Goal: Task Accomplishment & Management: Use online tool/utility

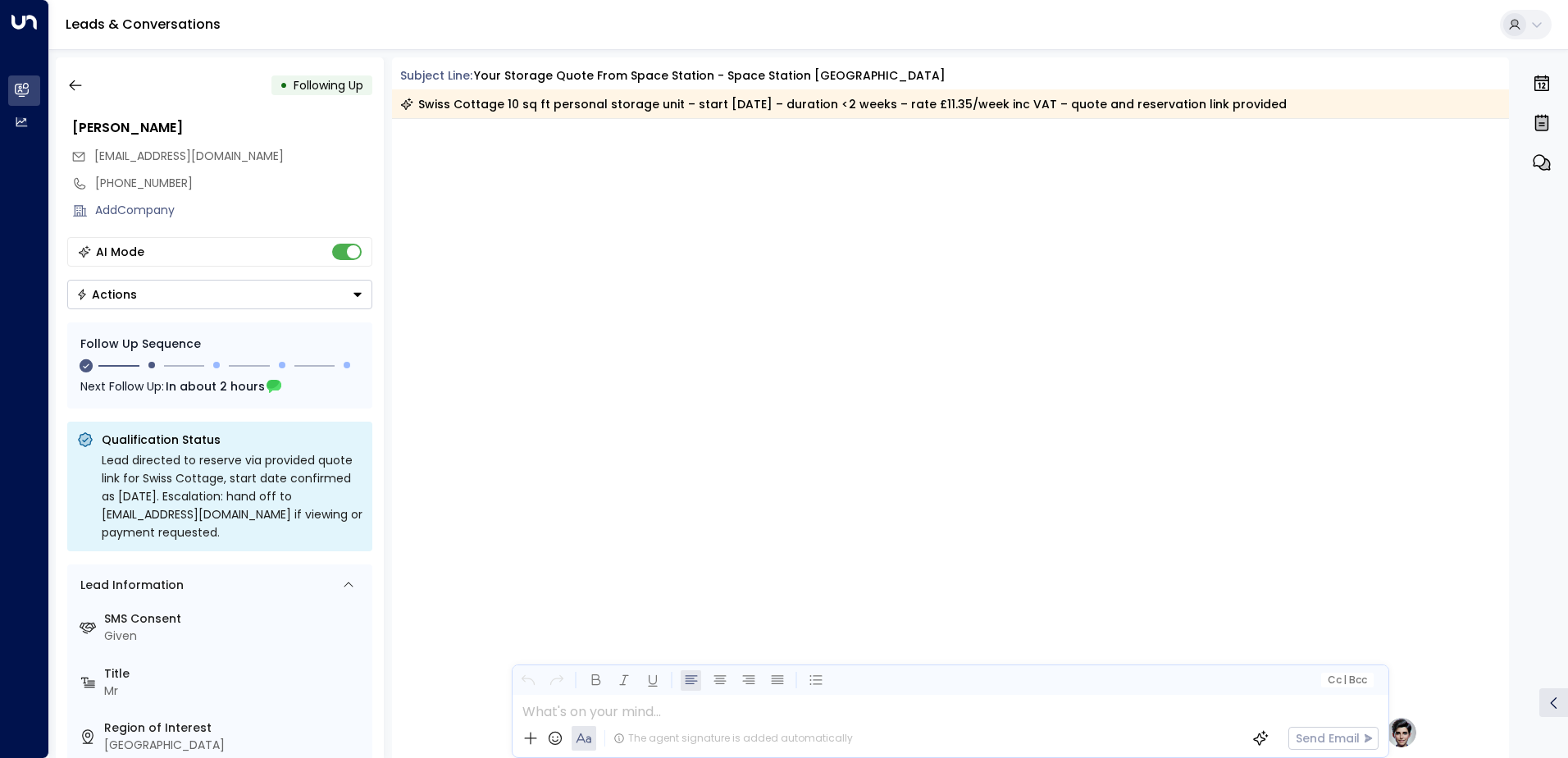
scroll to position [1262, 0]
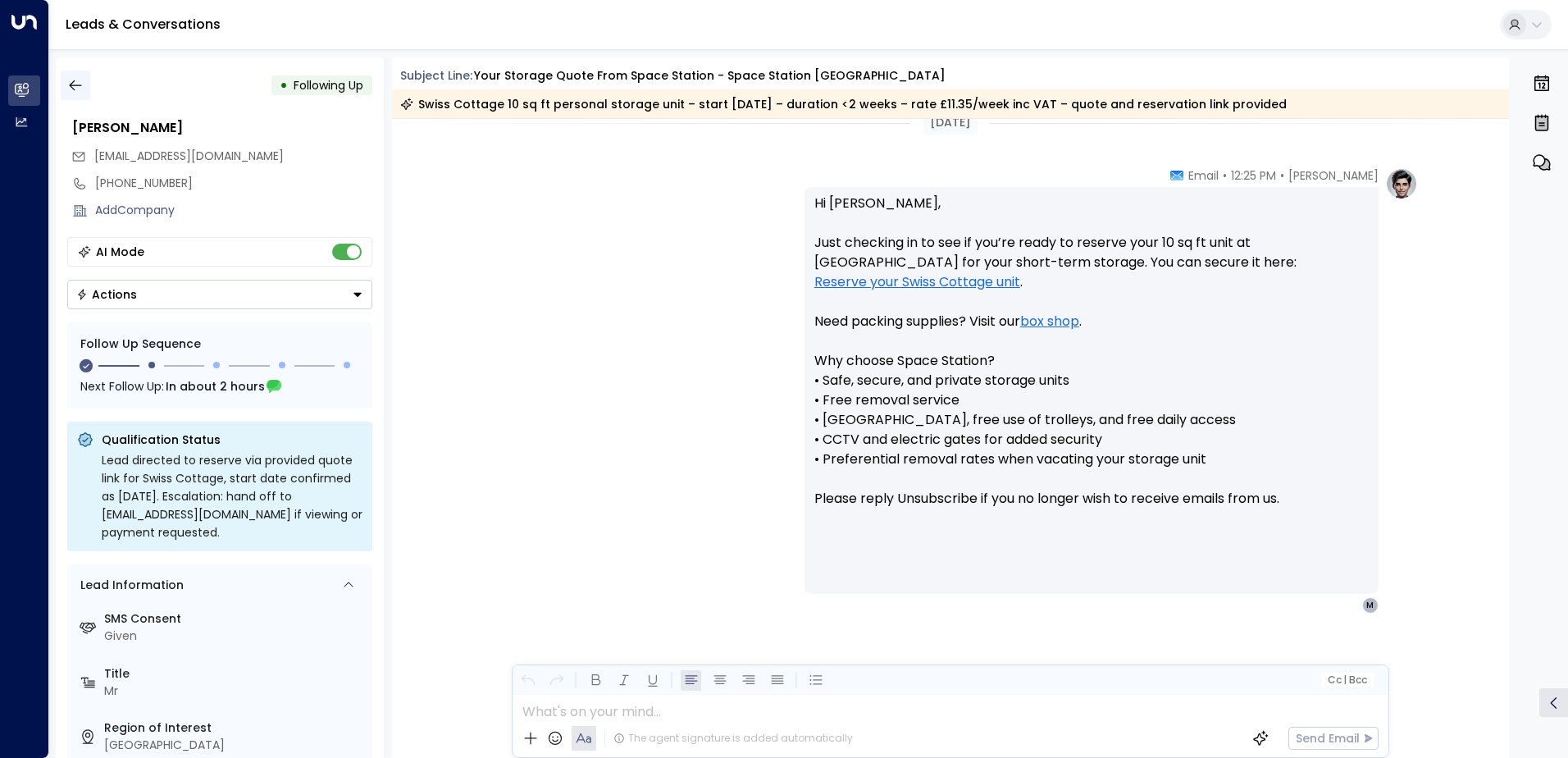
click at [89, 83] on button "button" at bounding box center [75, 85] width 29 height 29
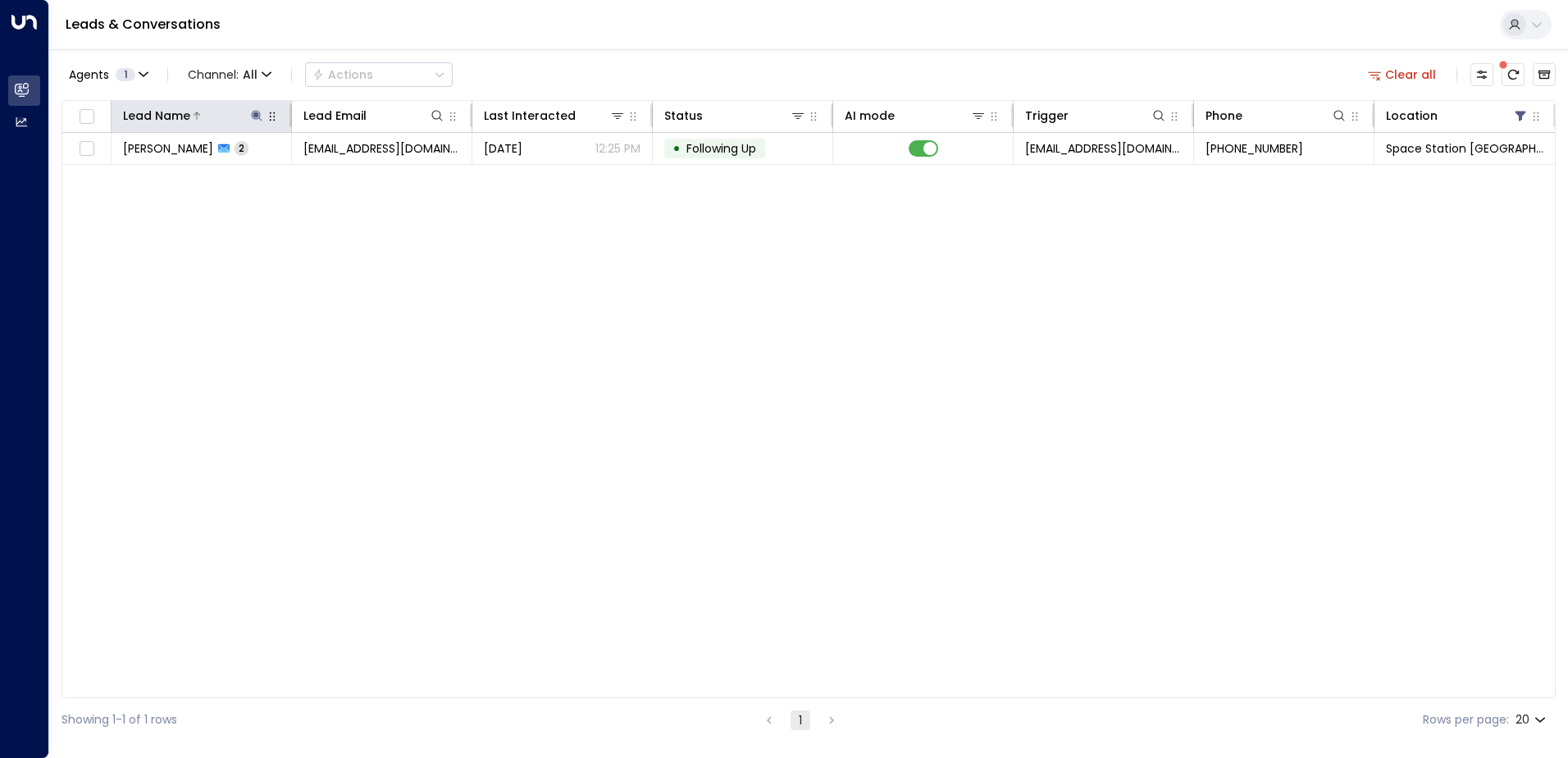
click at [257, 115] on icon at bounding box center [256, 115] width 11 height 11
click at [364, 176] on icon "button" at bounding box center [360, 175] width 11 height 11
click at [285, 178] on input "text" at bounding box center [256, 175] width 227 height 30
type input "*****"
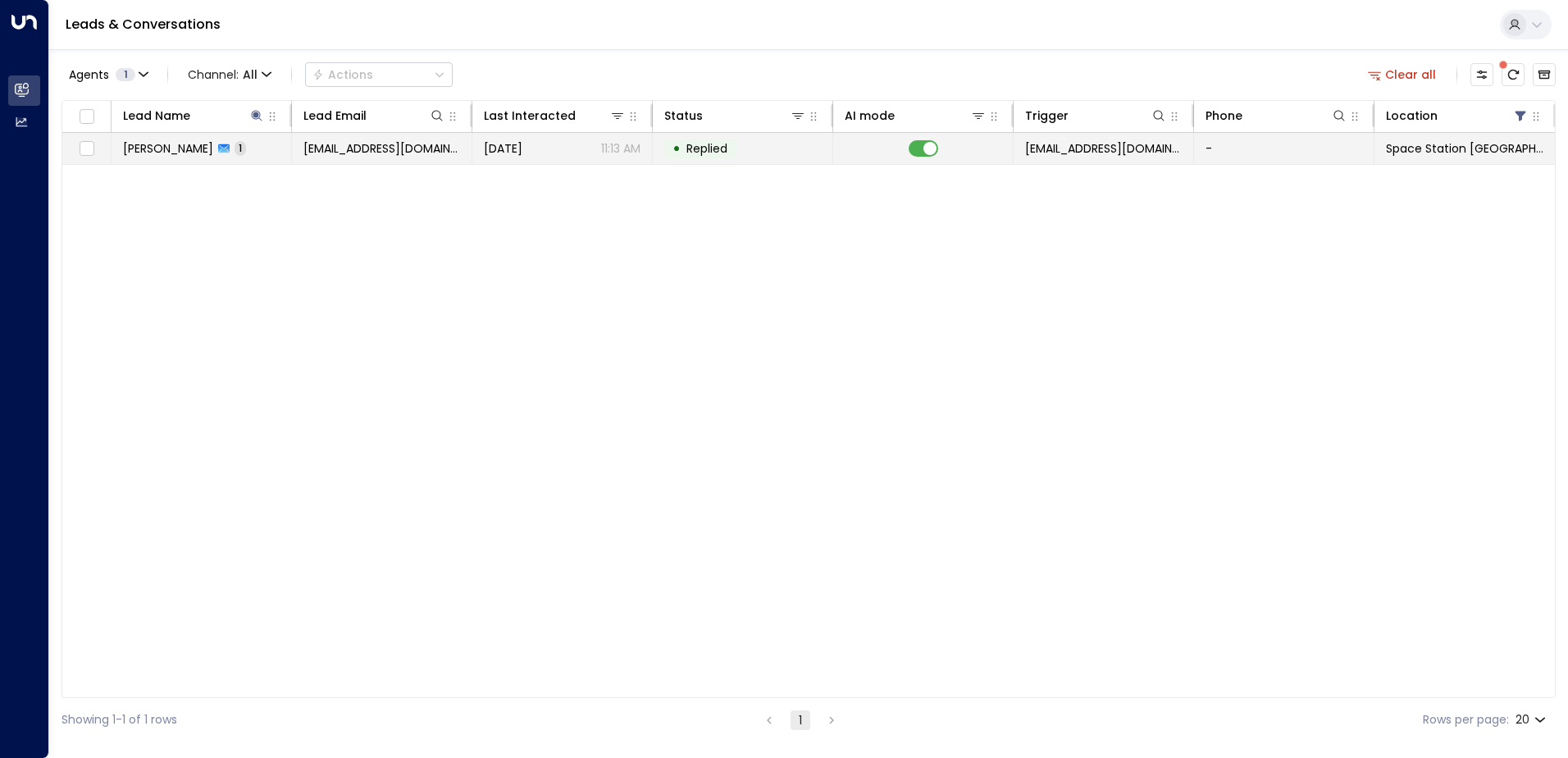
click at [561, 152] on div "[DATE] 11:13 AM" at bounding box center [563, 148] width 157 height 16
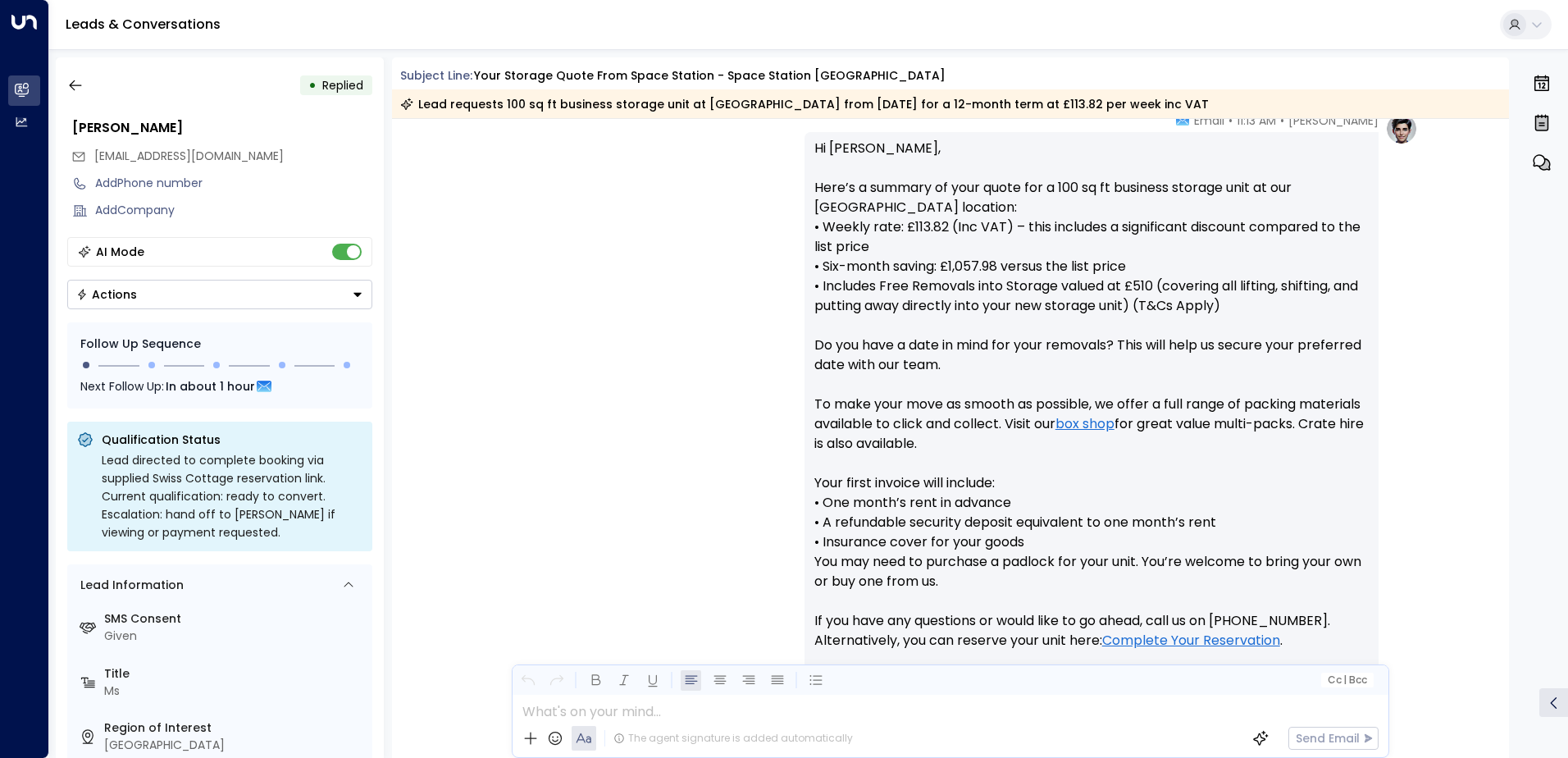
scroll to position [307, 0]
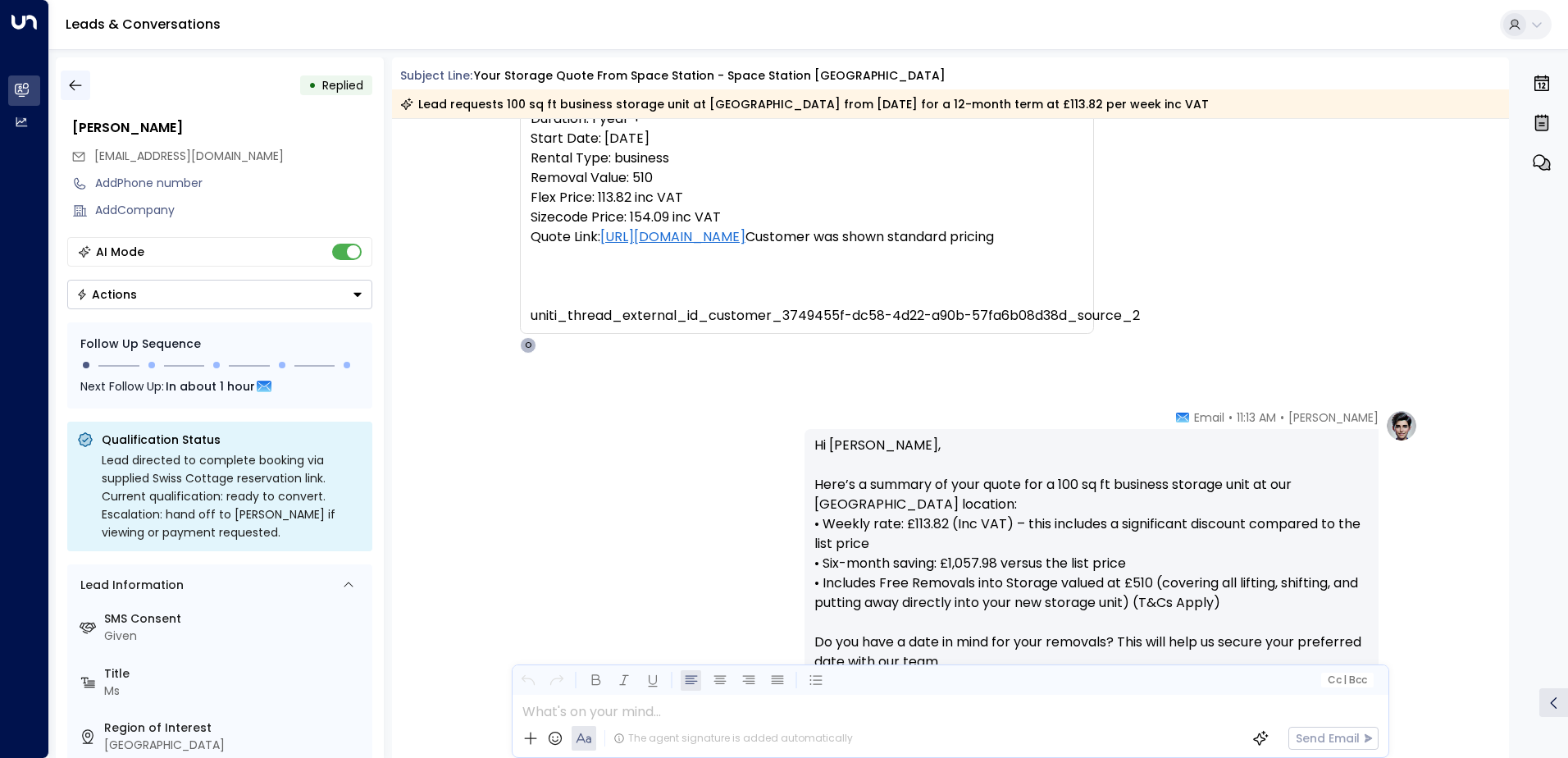
click at [74, 79] on icon "button" at bounding box center [75, 85] width 16 height 16
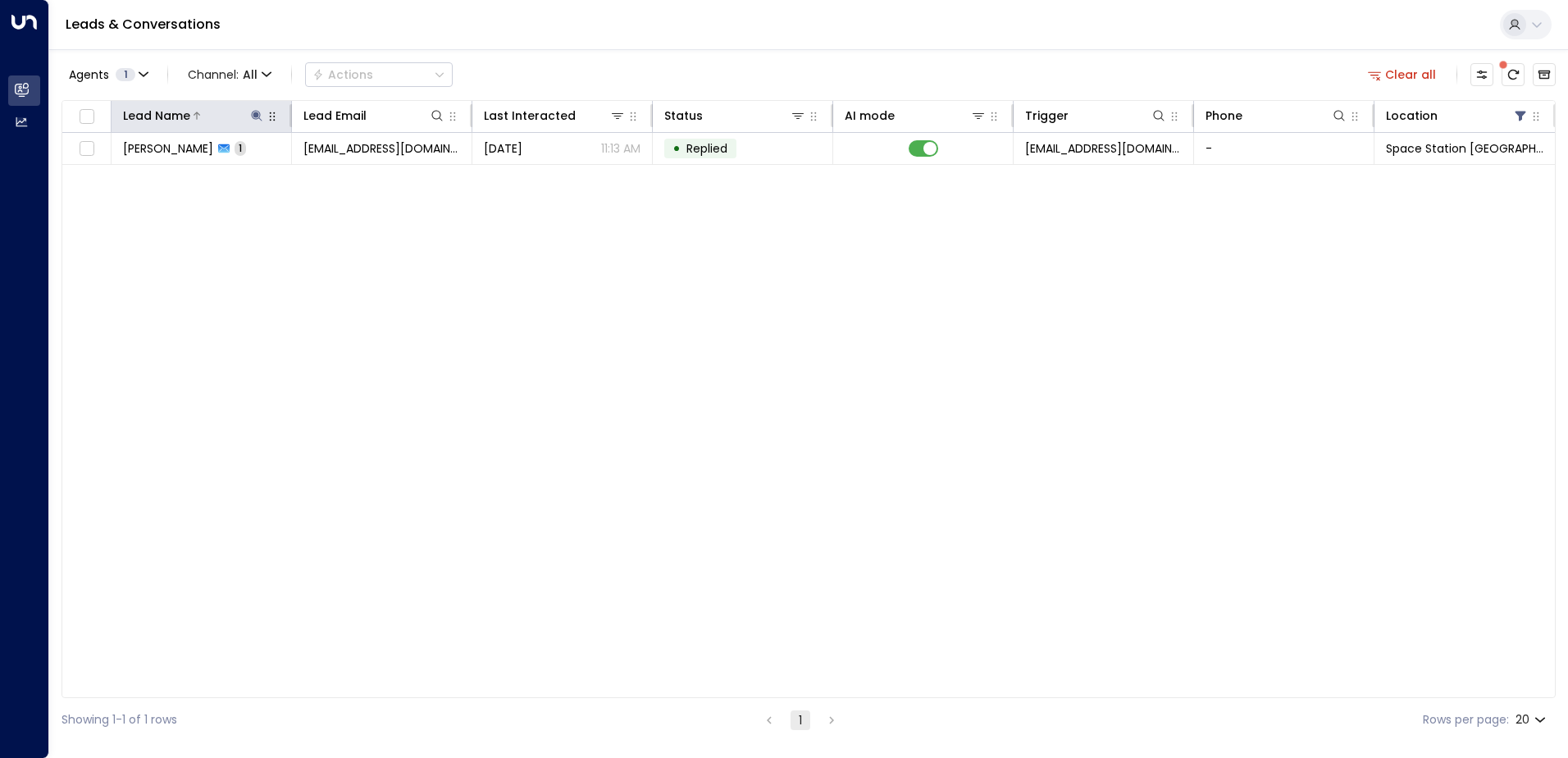
click at [256, 111] on icon at bounding box center [257, 116] width 13 height 13
click at [361, 174] on icon "button" at bounding box center [360, 175] width 11 height 11
click at [325, 172] on input "text" at bounding box center [256, 175] width 227 height 30
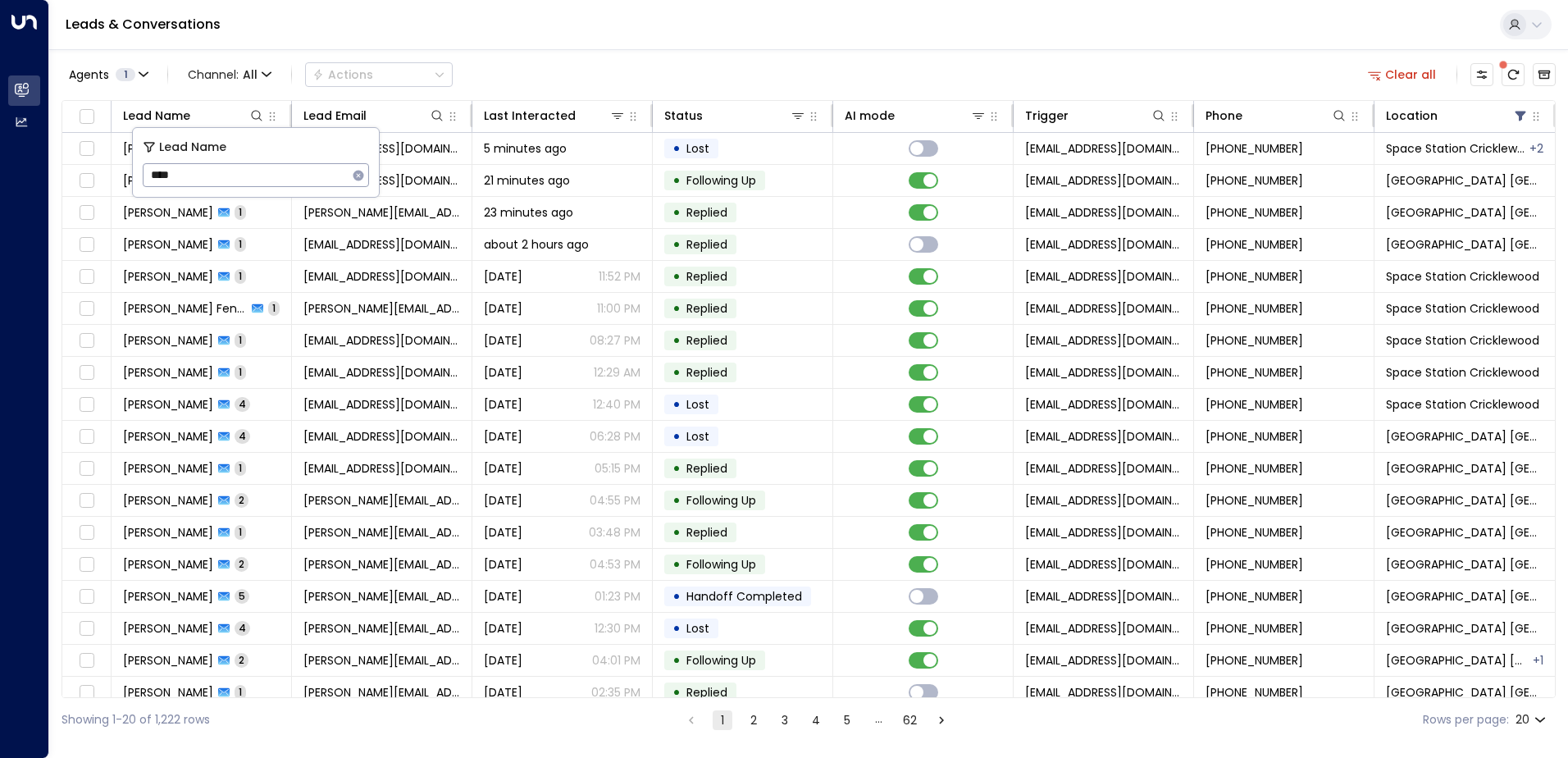
type input "*****"
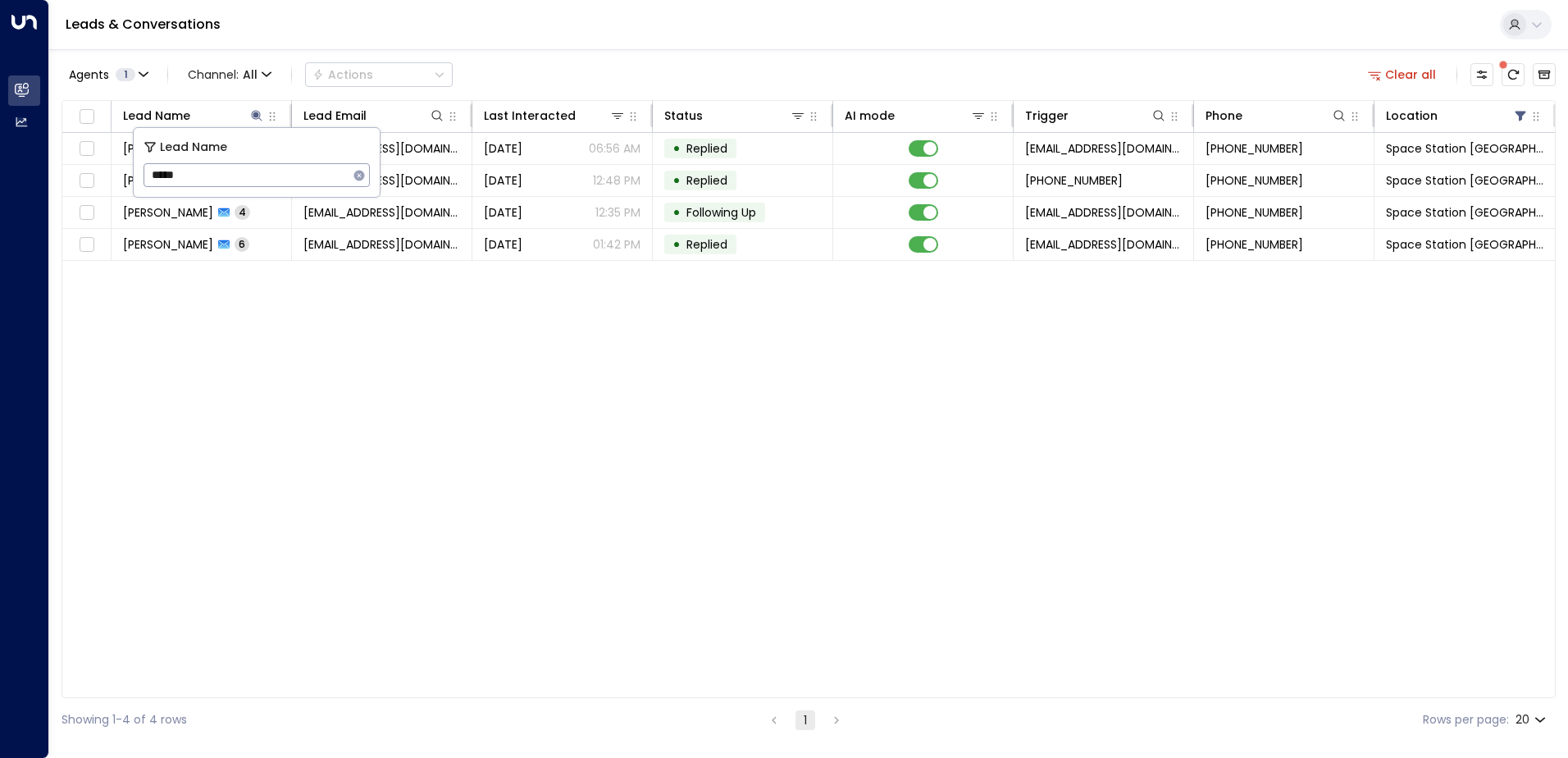
click at [606, 61] on div "Agents 1 Channel: All Actions Clear all" at bounding box center [808, 74] width 1495 height 35
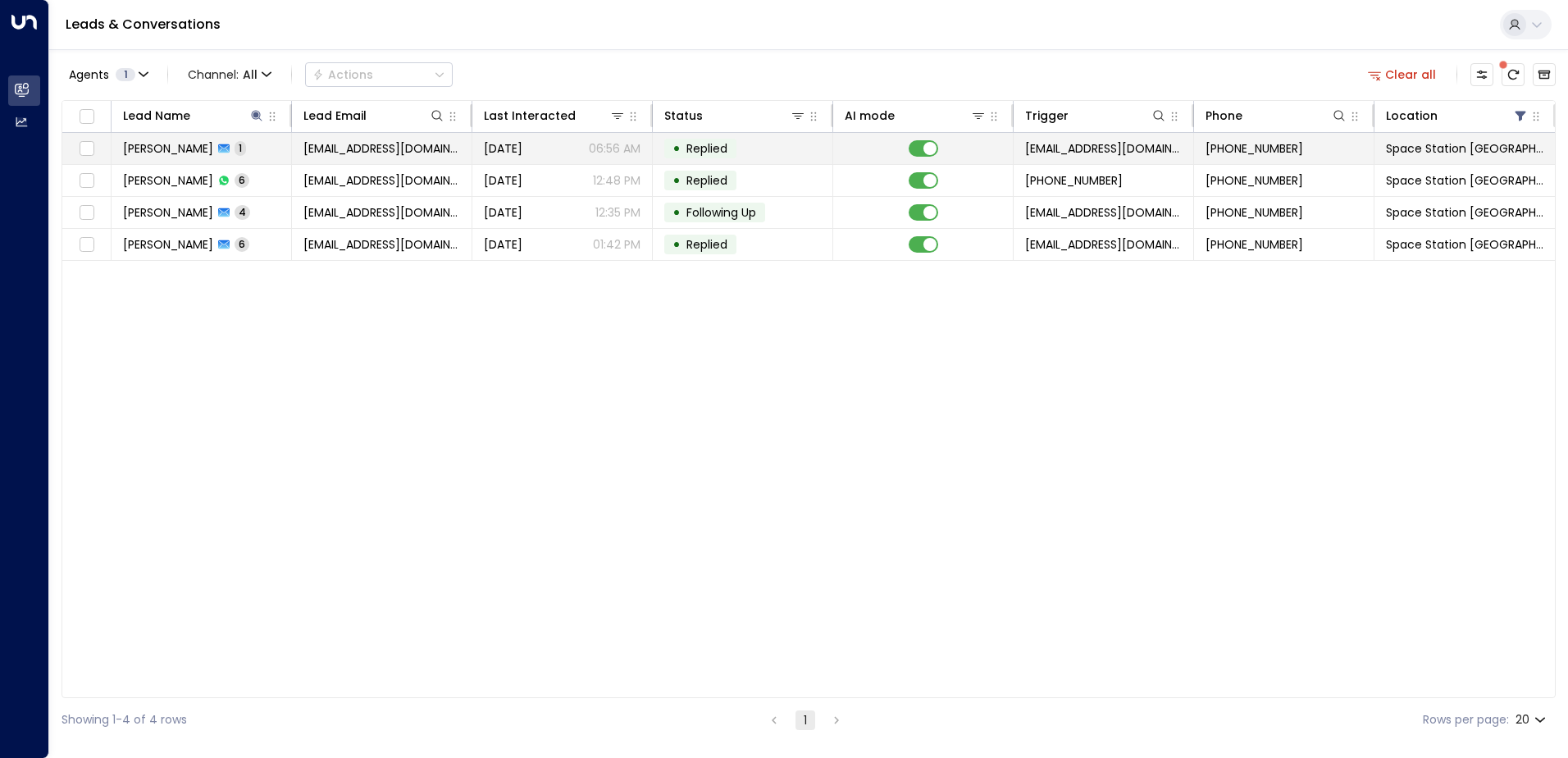
click at [288, 155] on td "[PERSON_NAME] 1" at bounding box center [201, 148] width 180 height 31
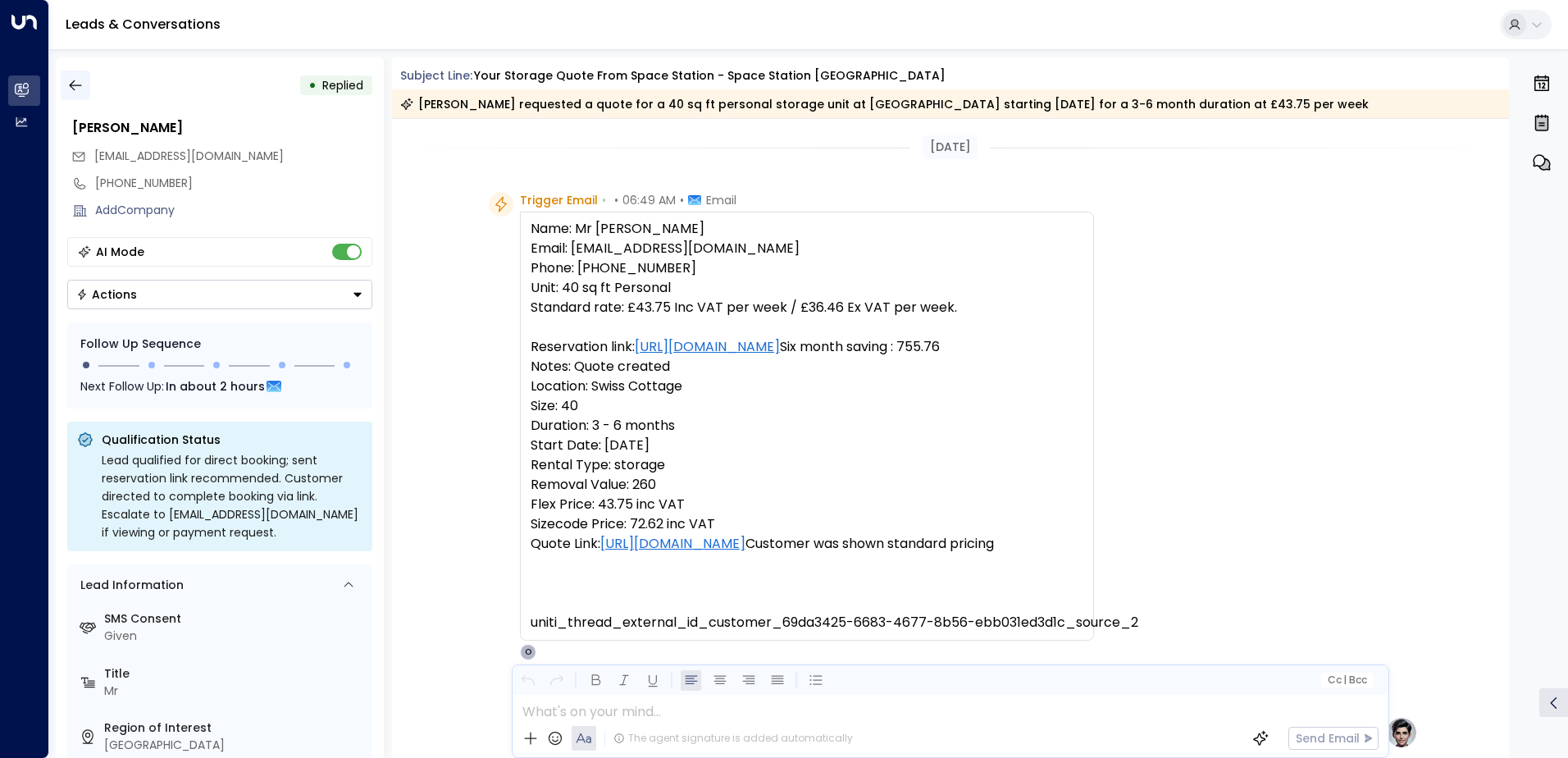
click at [72, 86] on icon "button" at bounding box center [75, 85] width 16 height 16
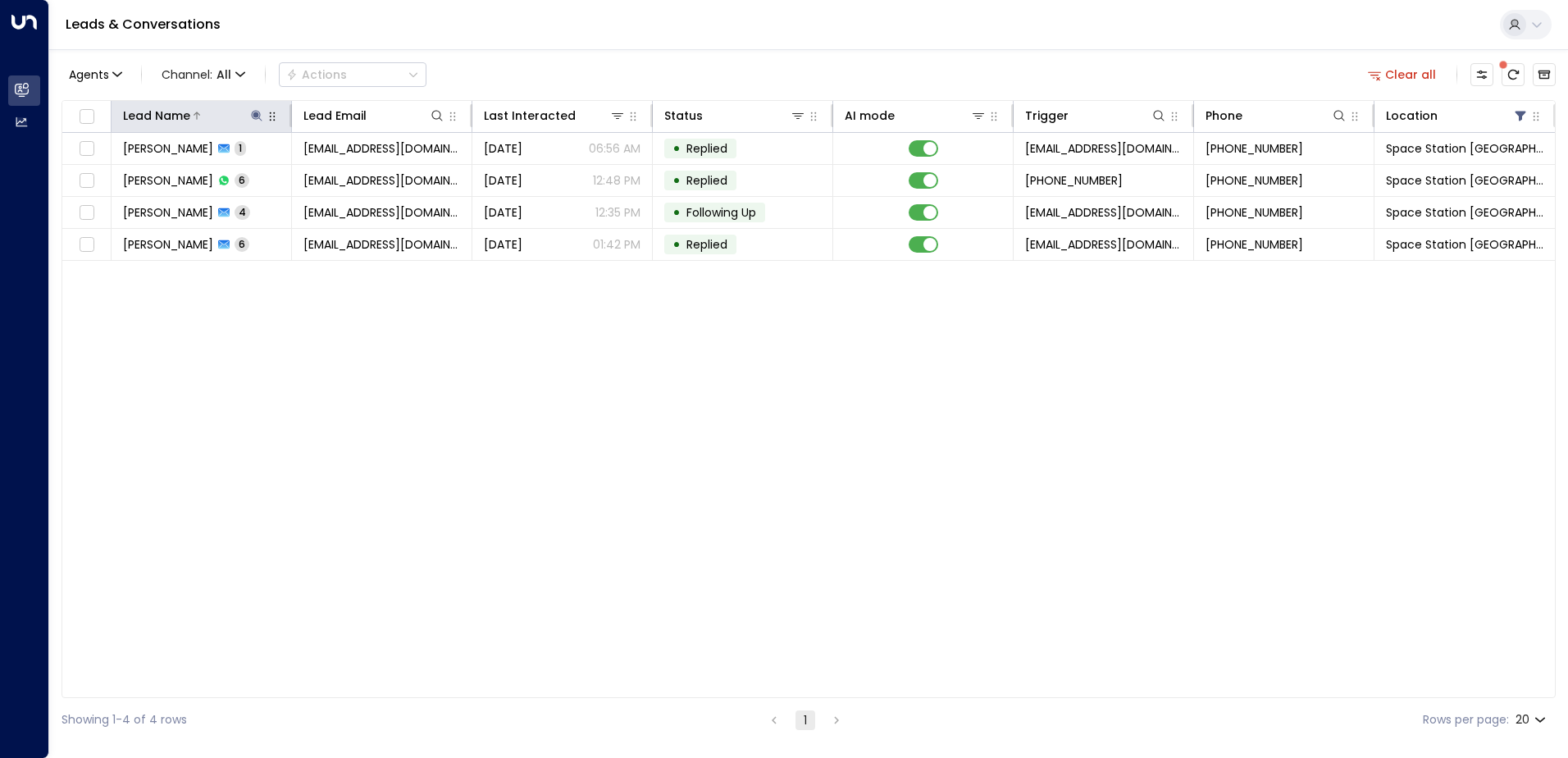
click at [258, 118] on icon at bounding box center [257, 116] width 13 height 13
click at [363, 174] on icon "button" at bounding box center [360, 175] width 11 height 11
click at [269, 175] on input "text" at bounding box center [256, 175] width 227 height 30
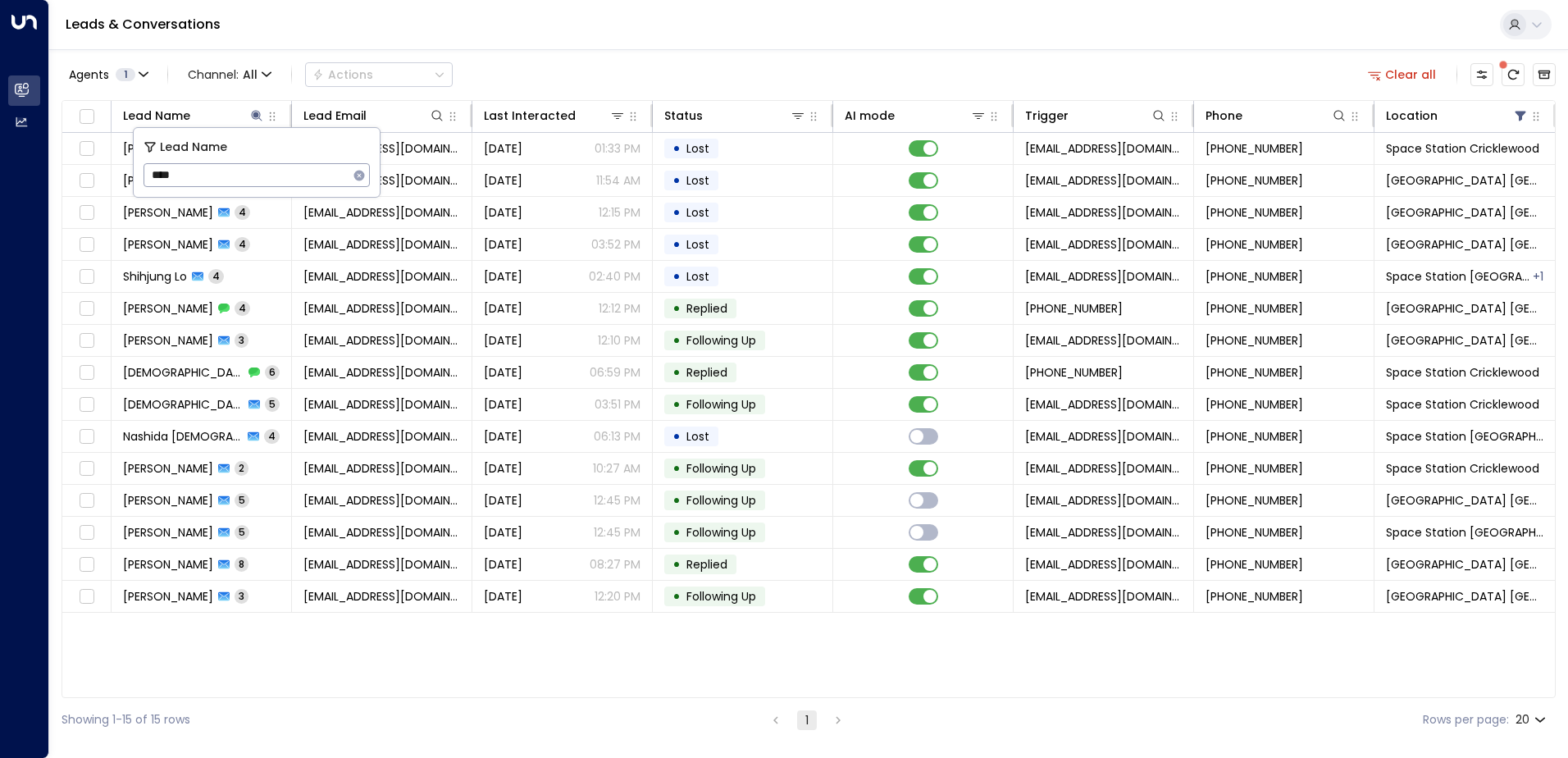
type input "*****"
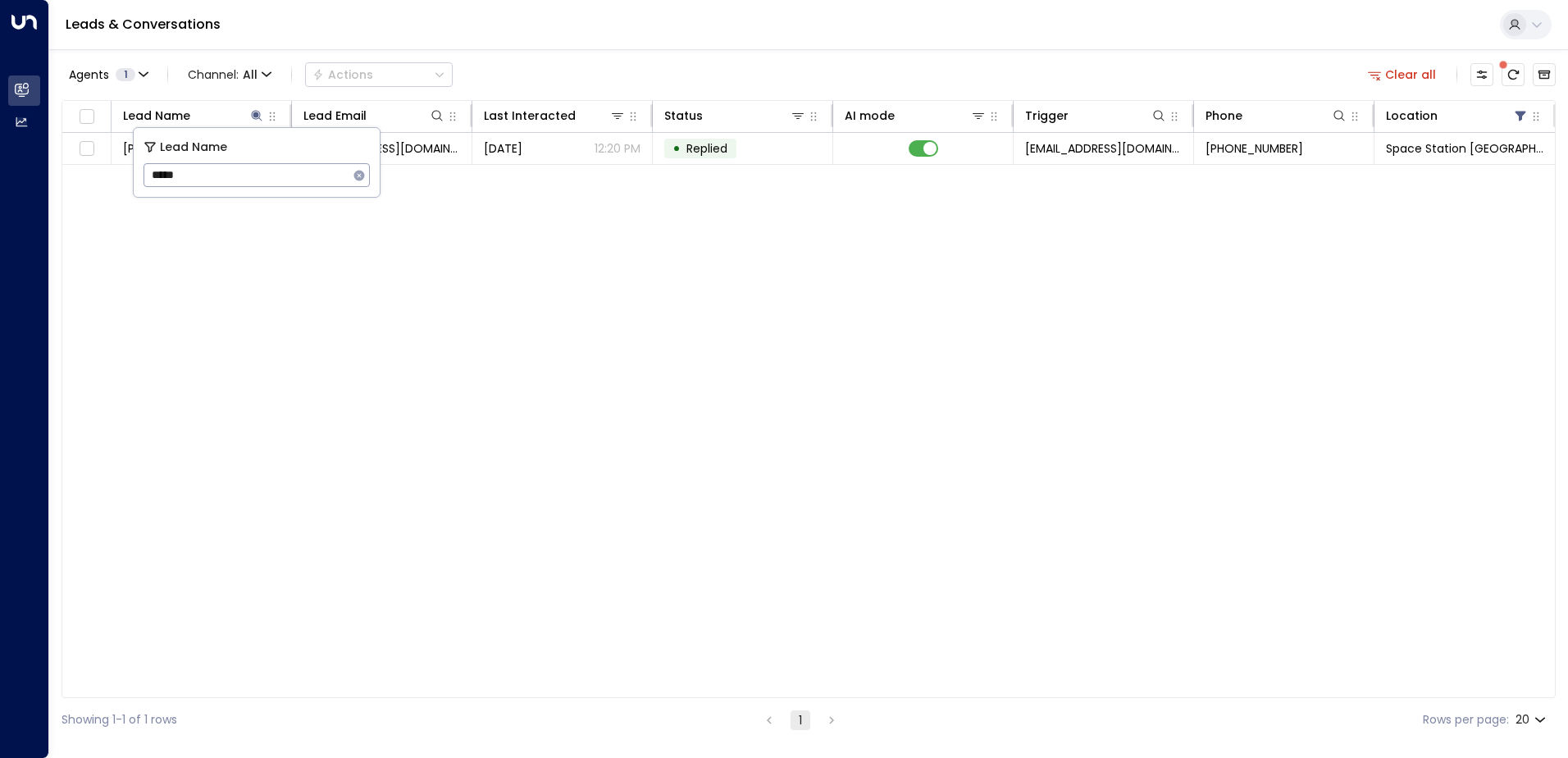
click at [603, 61] on div "Agents 1 Channel: All Actions Clear all" at bounding box center [808, 74] width 1495 height 35
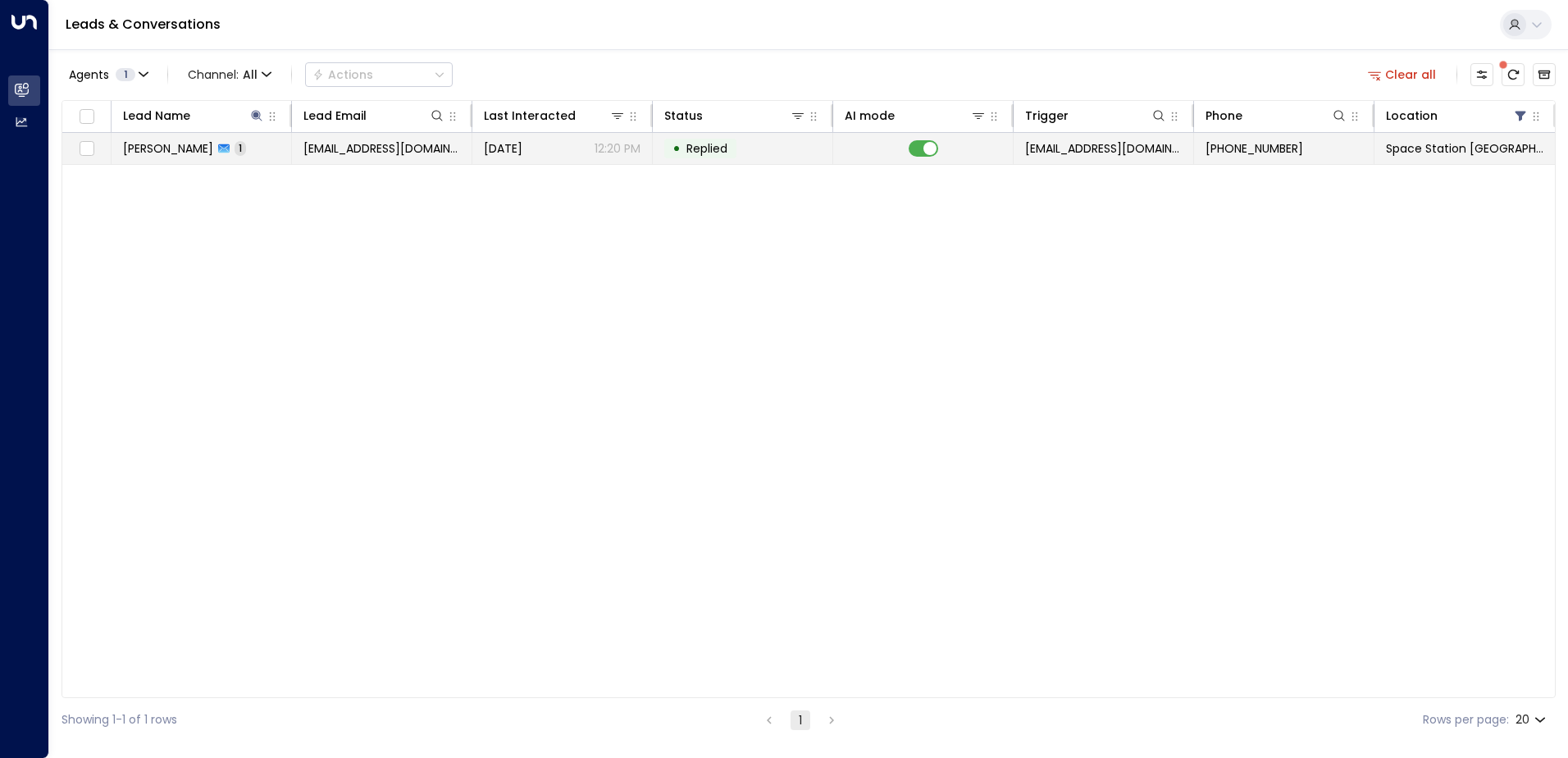
click at [512, 141] on span "[DATE]" at bounding box center [504, 148] width 39 height 16
